Goal: Task Accomplishment & Management: Manage account settings

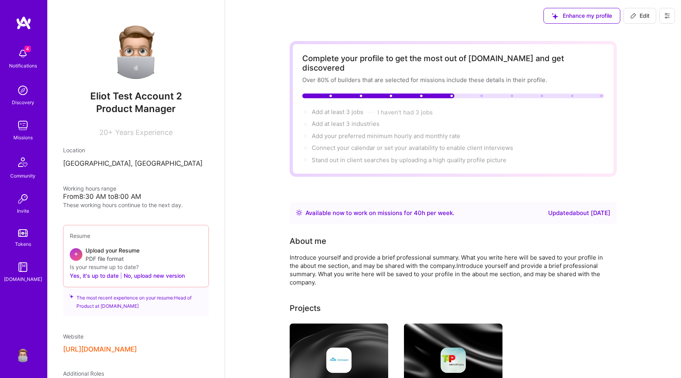
click at [22, 349] on img at bounding box center [23, 354] width 16 height 16
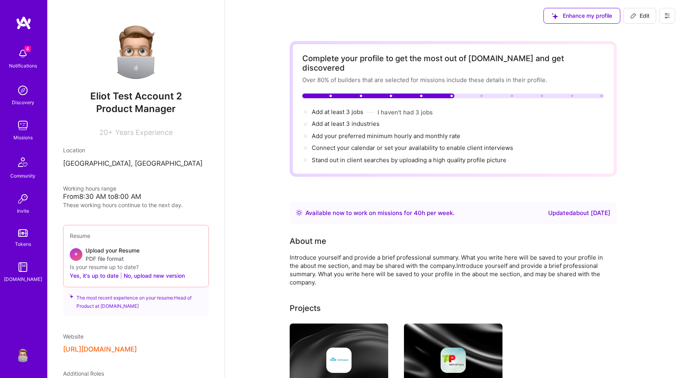
click at [663, 10] on button at bounding box center [668, 16] width 16 height 16
click at [636, 38] on button "Settings" at bounding box center [645, 34] width 59 height 20
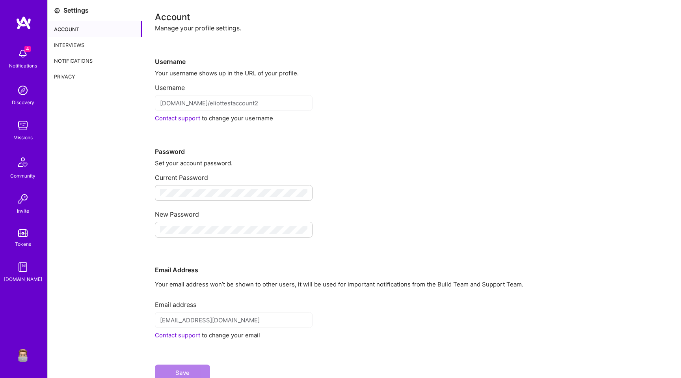
click at [83, 40] on div "Interviews" at bounding box center [95, 45] width 94 height 16
